Goal: Task Accomplishment & Management: Use online tool/utility

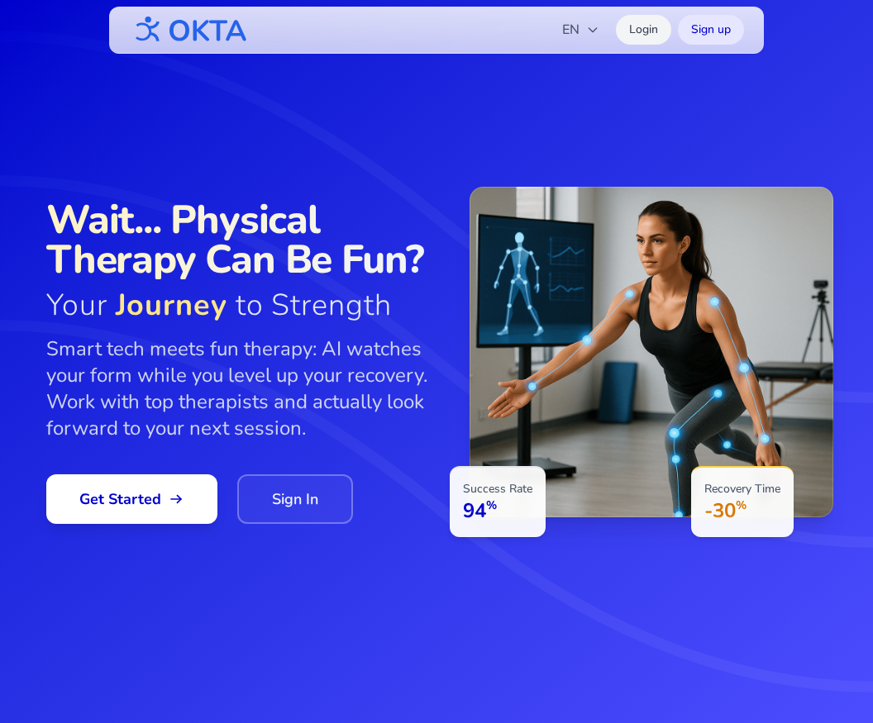
click at [636, 30] on link "Login" at bounding box center [643, 30] width 55 height 30
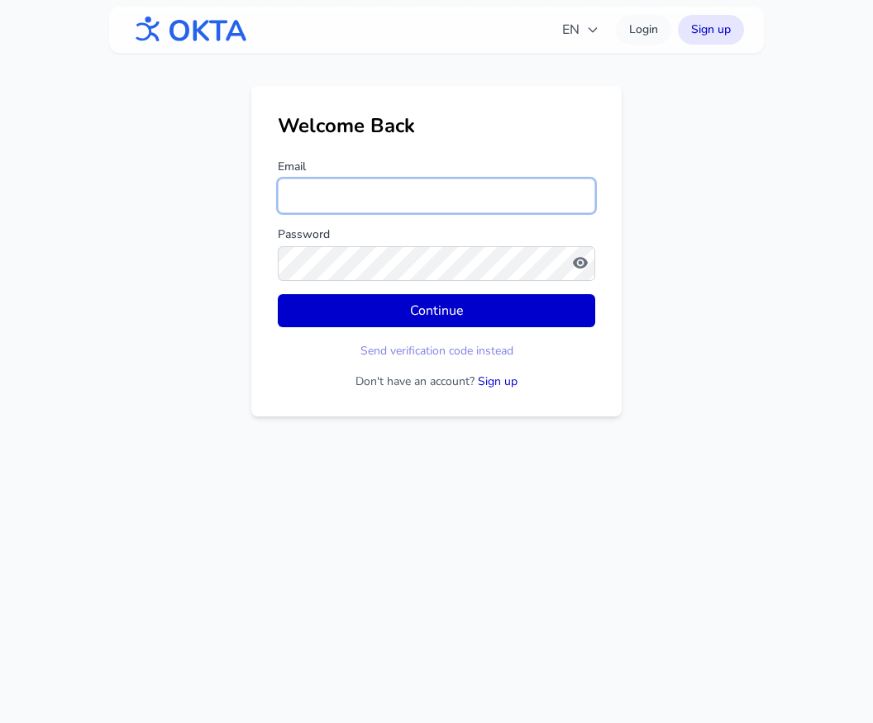
click at [388, 206] on input "Email" at bounding box center [436, 196] width 317 height 35
type input "**********"
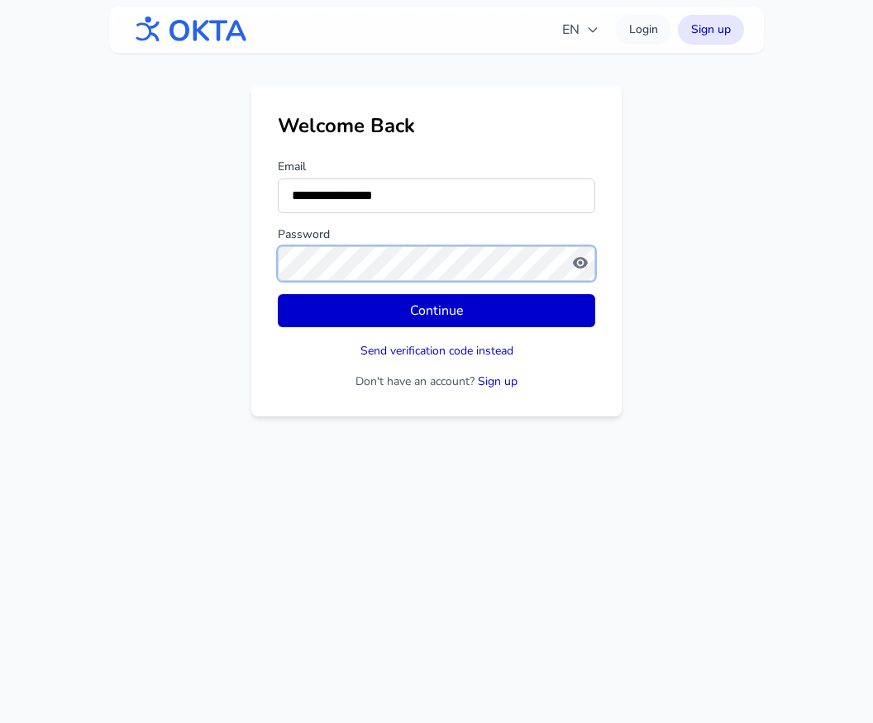
click at [278, 294] on button "Continue" at bounding box center [436, 310] width 317 height 33
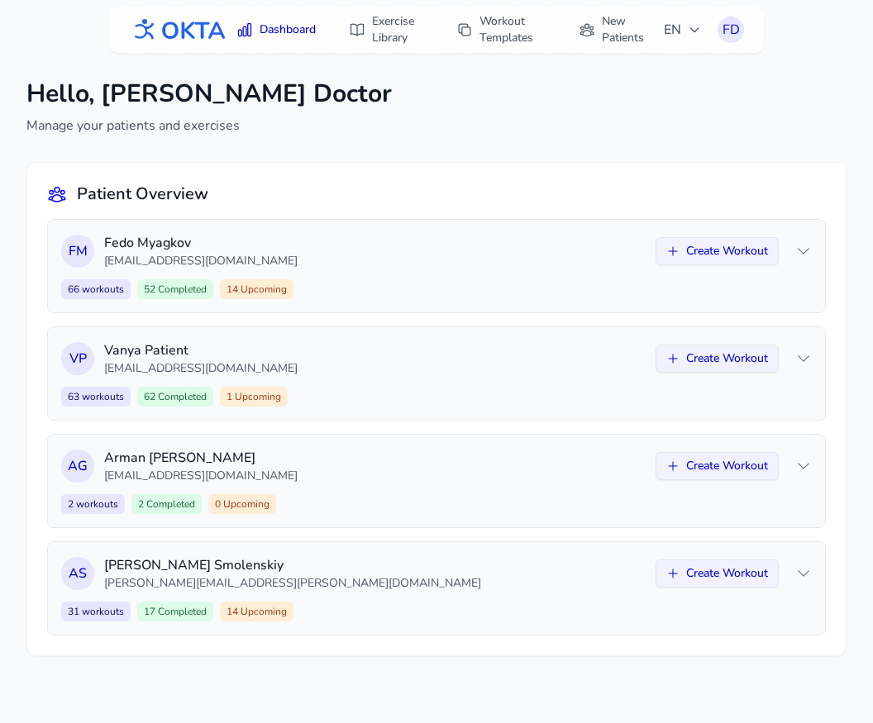
click at [569, 315] on div "[PERSON_NAME] [EMAIL_ADDRESS][DOMAIN_NAME] Create Workout 66 workouts 52 Comple…" at bounding box center [436, 427] width 779 height 417
click at [587, 278] on div "[PERSON_NAME] [EMAIL_ADDRESS][DOMAIN_NAME] Create Workout 66 workouts 52 Comple…" at bounding box center [436, 266] width 777 height 93
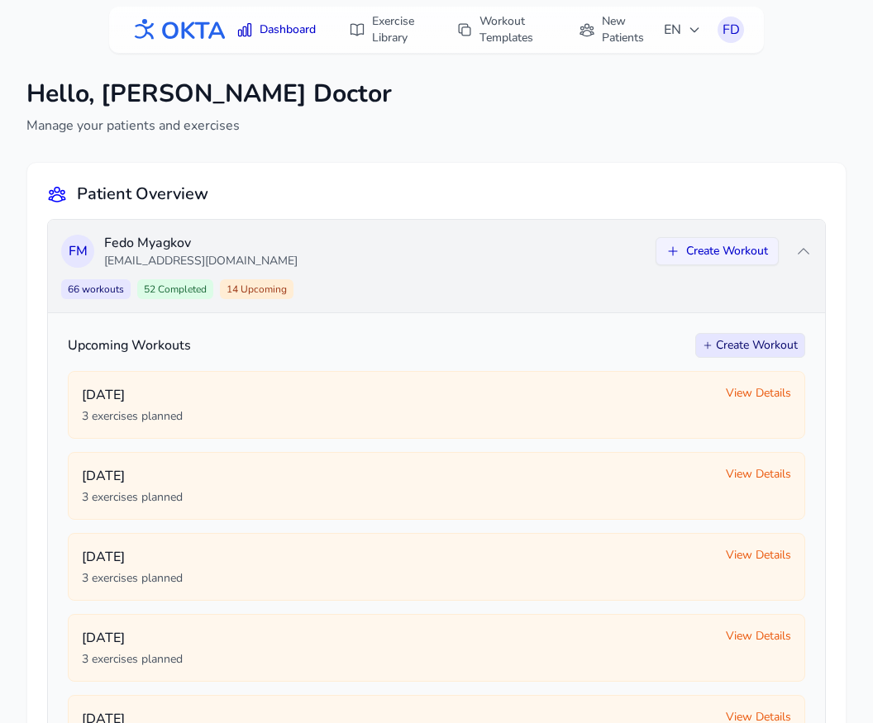
click at [587, 278] on div "[PERSON_NAME] [EMAIL_ADDRESS][DOMAIN_NAME] Create Workout 66 workouts 52 Comple…" at bounding box center [436, 266] width 777 height 93
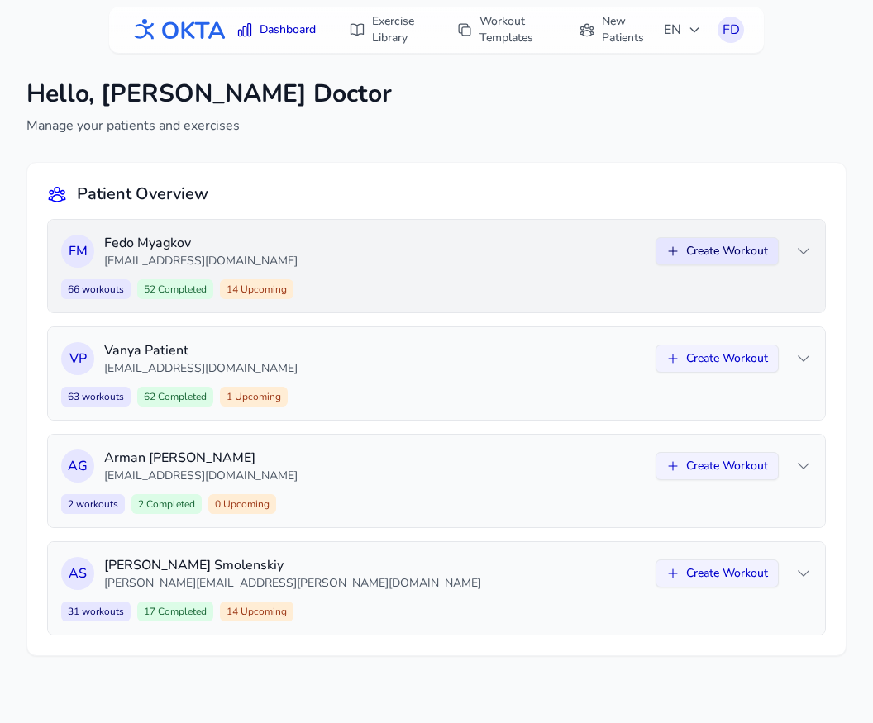
click at [698, 261] on button "Create Workout" at bounding box center [716, 251] width 123 height 28
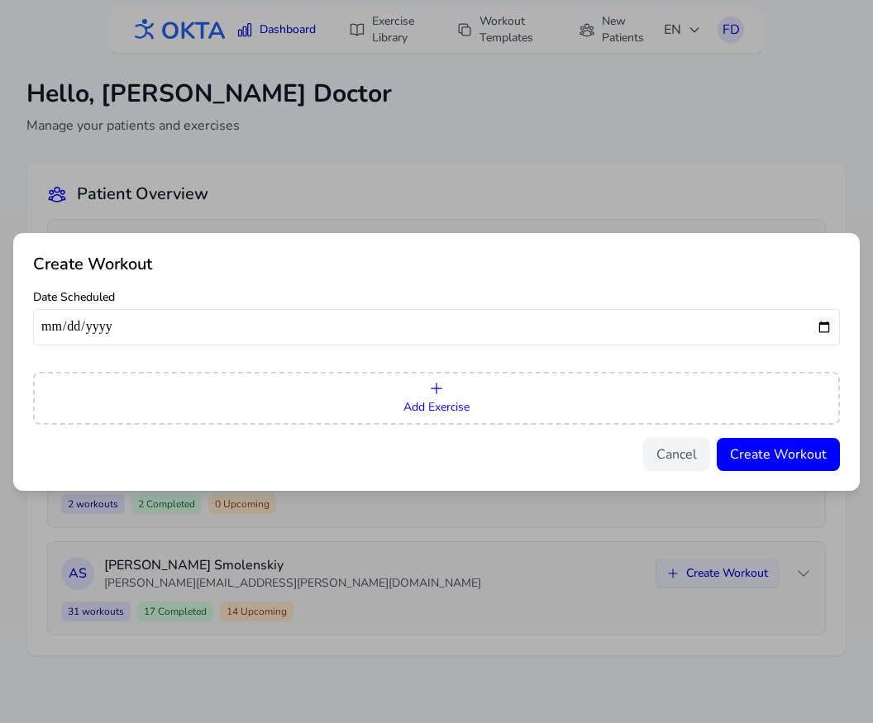
click at [476, 389] on button "Add Exercise" at bounding box center [436, 398] width 807 height 53
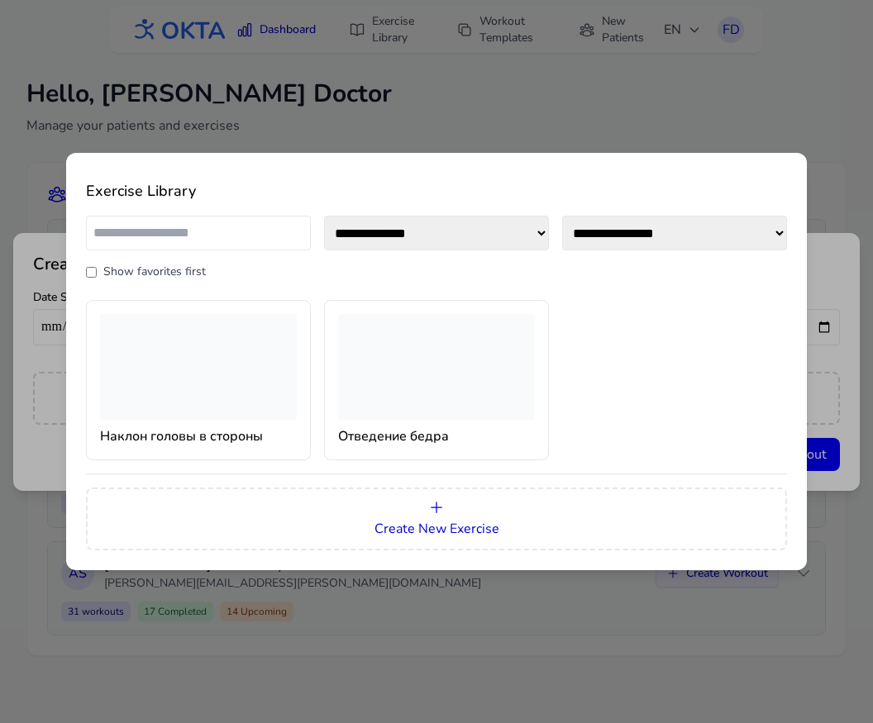
click at [404, 386] on div at bounding box center [436, 367] width 197 height 106
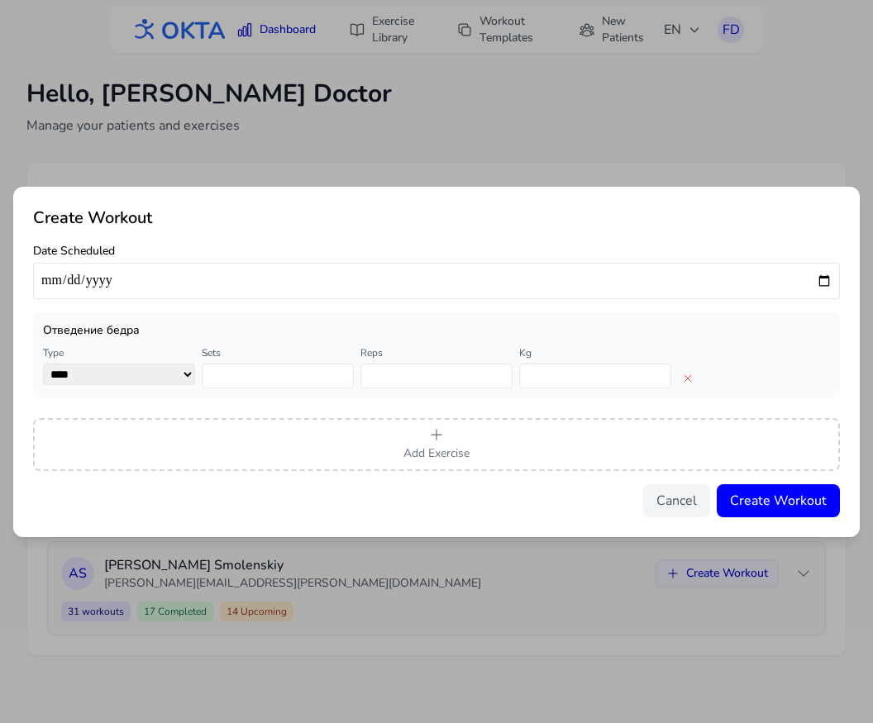
click at [821, 280] on input "date" at bounding box center [436, 281] width 807 height 36
type input "**********"
click at [785, 499] on button "Create Workout" at bounding box center [778, 500] width 123 height 33
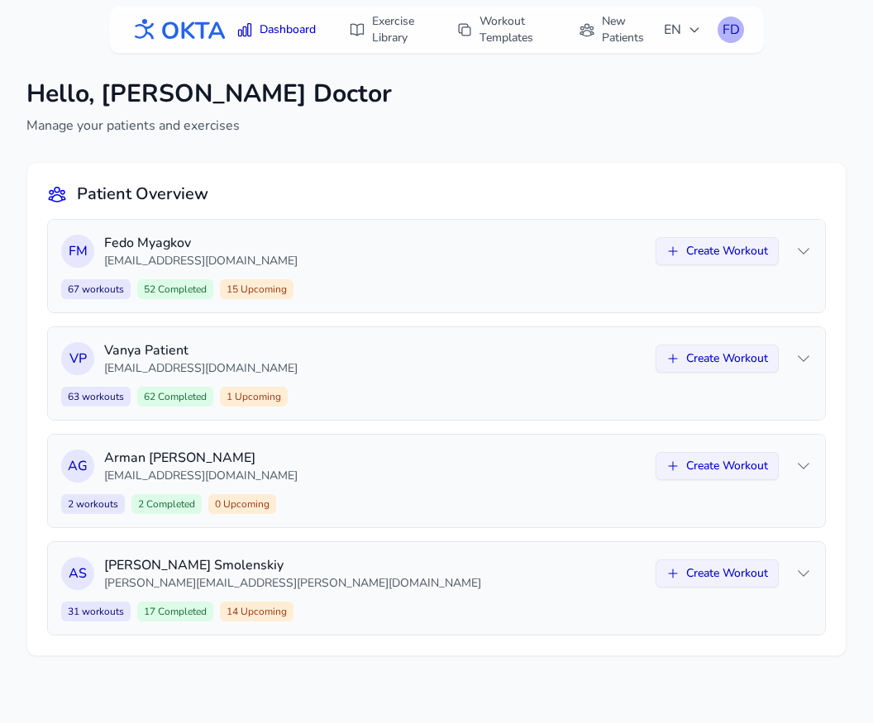
click at [737, 31] on div "FD" at bounding box center [730, 30] width 26 height 26
click at [726, 36] on div "FD" at bounding box center [730, 30] width 26 height 26
click at [729, 31] on div "FD" at bounding box center [730, 30] width 26 height 26
click at [724, 27] on div "FD" at bounding box center [730, 30] width 26 height 26
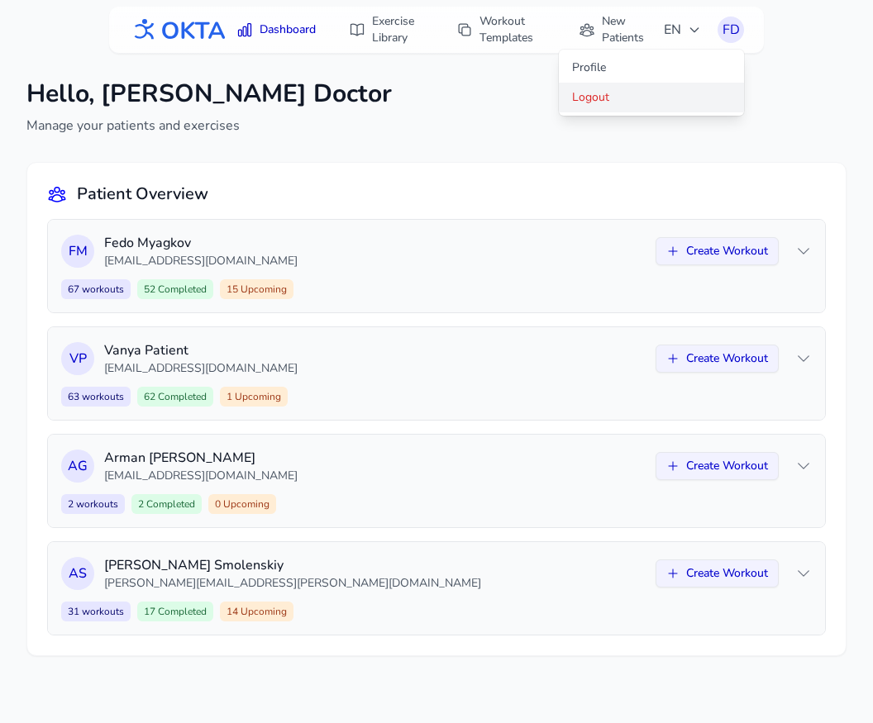
click at [653, 98] on link "Logout" at bounding box center [651, 98] width 185 height 30
